Goal: Navigation & Orientation: Find specific page/section

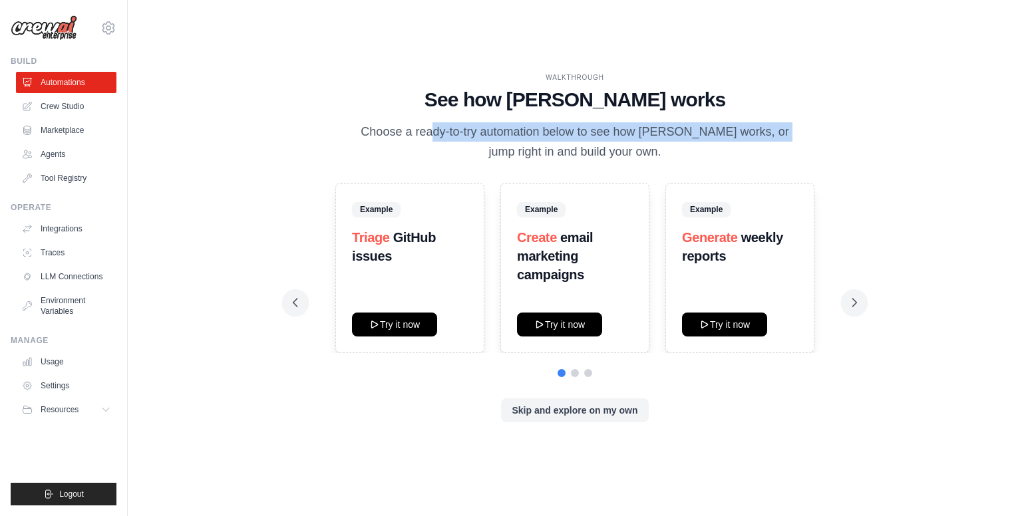
drag, startPoint x: 454, startPoint y: 136, endPoint x: 754, endPoint y: 138, distance: 300.1
click at [754, 138] on p "Choose a ready-to-try automation below to see how [PERSON_NAME] works, or jump …" at bounding box center [574, 141] width 447 height 39
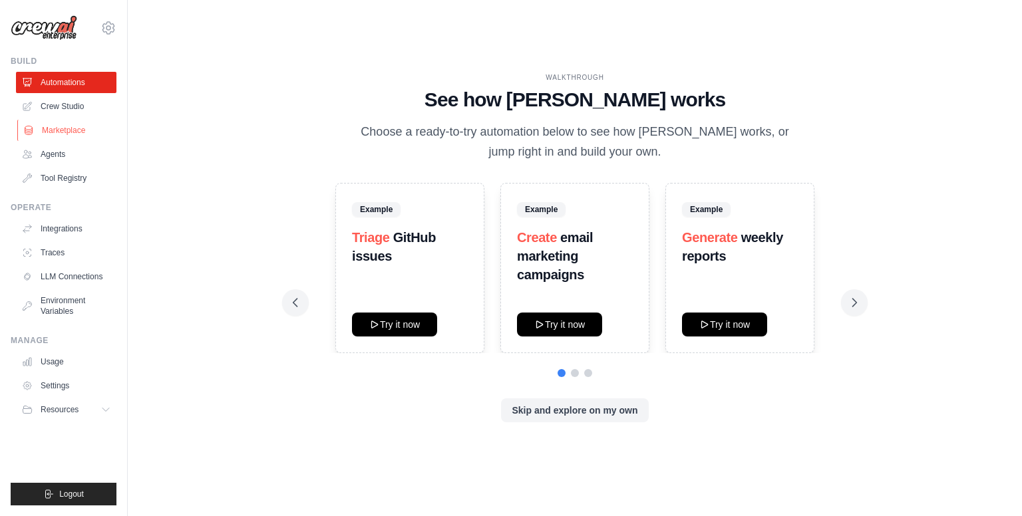
click at [53, 128] on link "Marketplace" at bounding box center [67, 130] width 100 height 21
